Goal: Information Seeking & Learning: Compare options

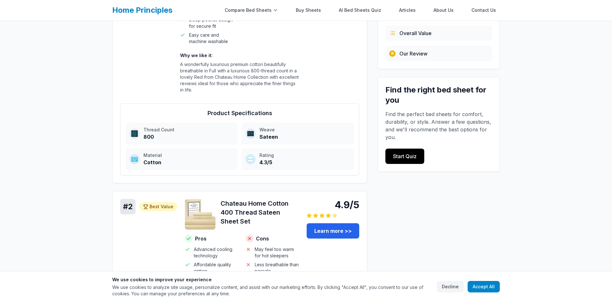
scroll to position [184, 0]
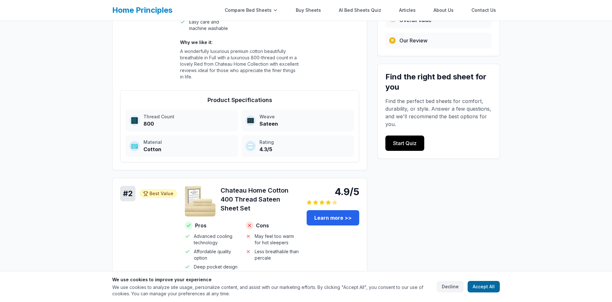
click at [471, 289] on button "Accept All" at bounding box center [483, 286] width 32 height 11
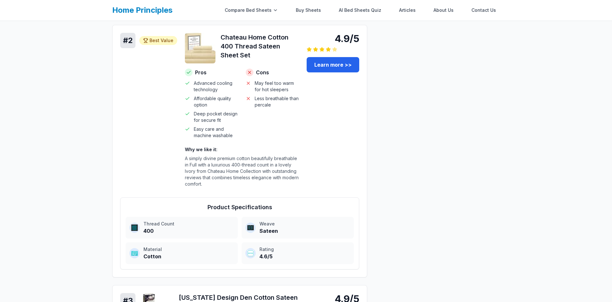
scroll to position [459, 0]
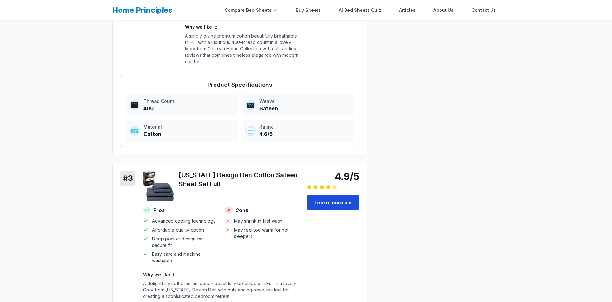
click at [331, 195] on link "Learn more >>" at bounding box center [332, 202] width 53 height 15
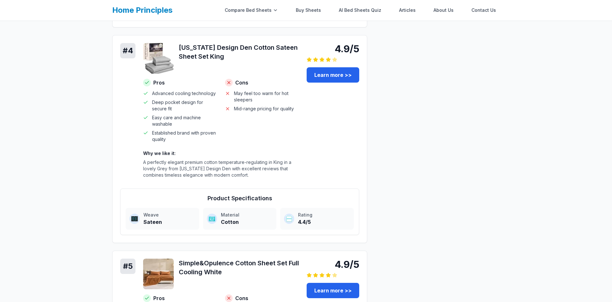
scroll to position [856, 0]
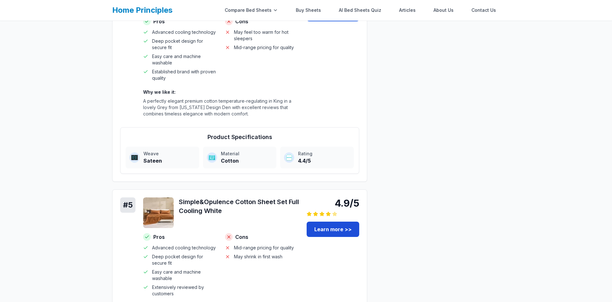
click at [333, 221] on link "Learn more >>" at bounding box center [332, 228] width 53 height 15
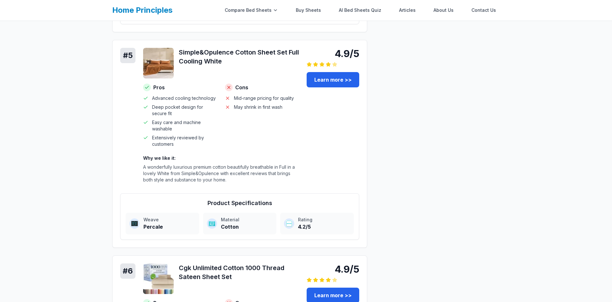
scroll to position [1040, 0]
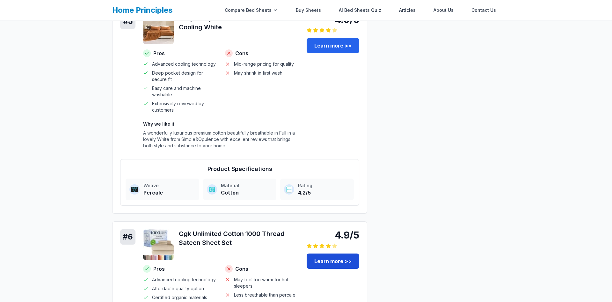
click at [328, 253] on link "Learn more >>" at bounding box center [332, 260] width 53 height 15
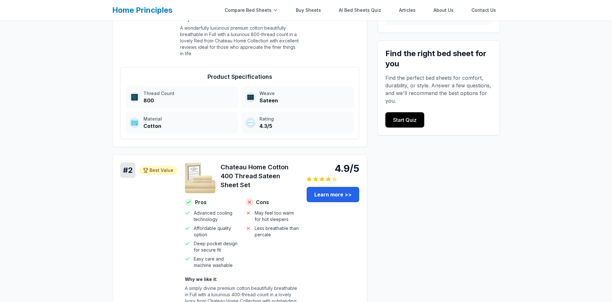
scroll to position [0, 0]
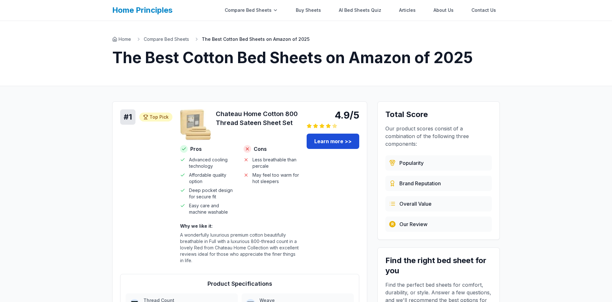
click at [336, 135] on link "Learn more >>" at bounding box center [332, 140] width 53 height 15
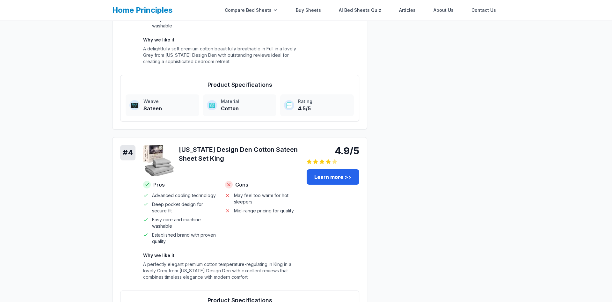
scroll to position [673, 0]
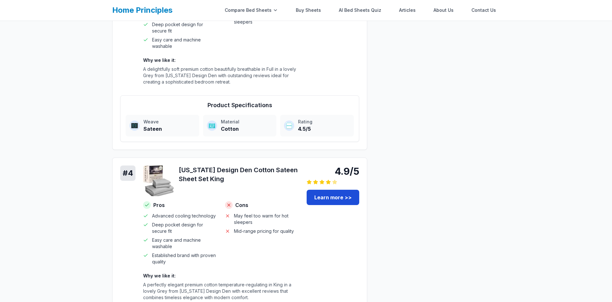
click at [330, 190] on link "Learn more >>" at bounding box center [332, 197] width 53 height 15
